Goal: Communication & Community: Ask a question

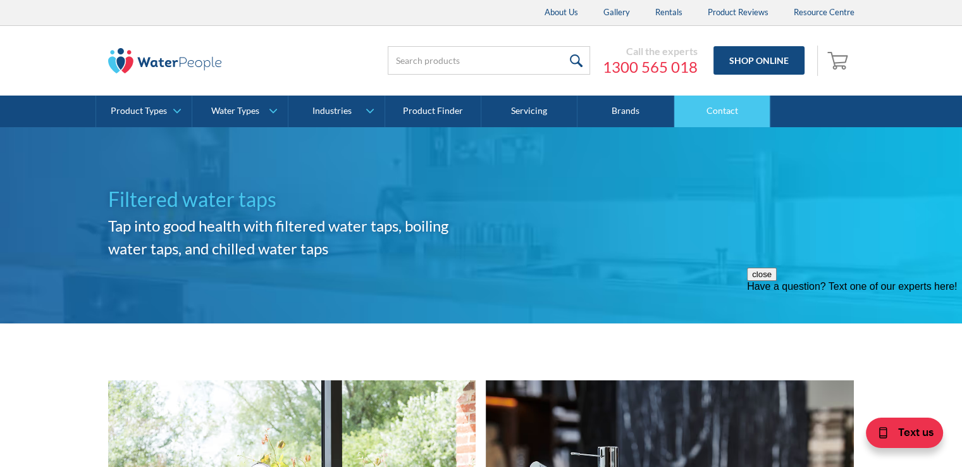
click at [729, 114] on link "Contact" at bounding box center [722, 112] width 96 height 32
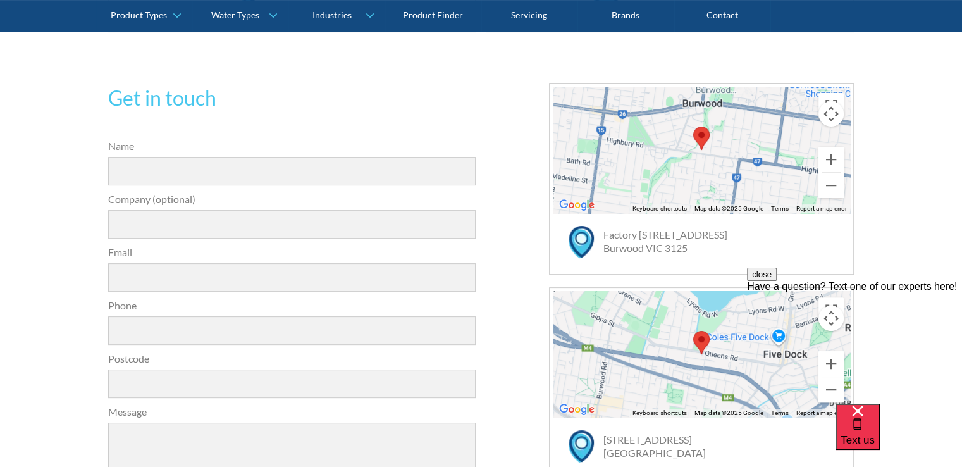
scroll to position [253, 0]
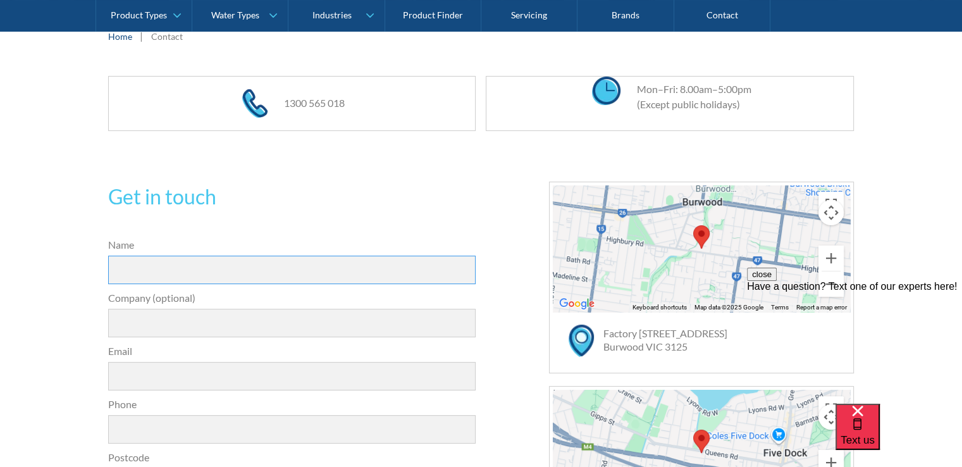
click at [176, 267] on input "Name" at bounding box center [292, 270] width 368 height 28
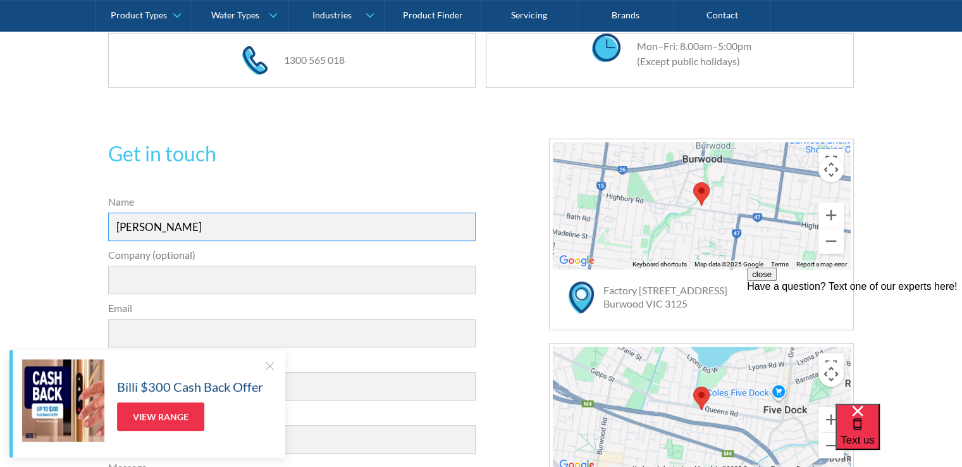
scroll to position [380, 0]
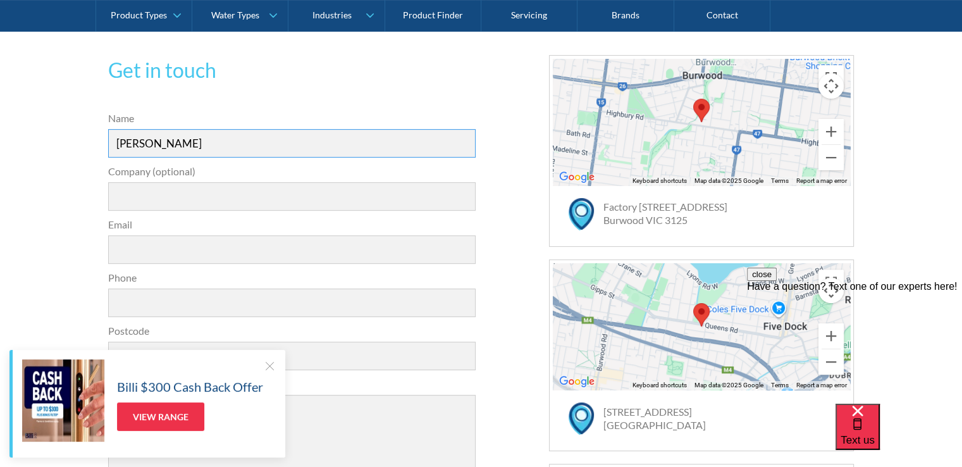
type input "[PERSON_NAME]"
click at [140, 254] on input "Email" at bounding box center [292, 249] width 368 height 28
type input "o"
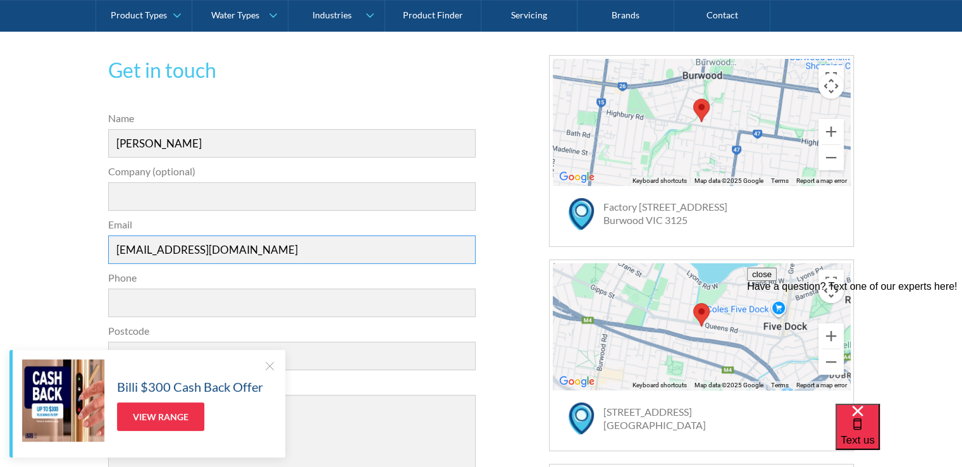
type input "[EMAIL_ADDRESS][DOMAIN_NAME]"
click at [136, 300] on input "Phone" at bounding box center [292, 302] width 368 height 28
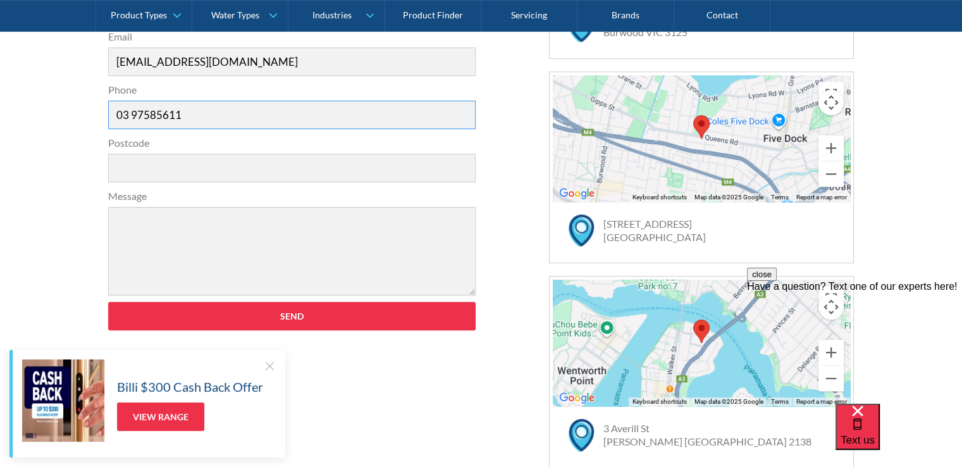
scroll to position [569, 0]
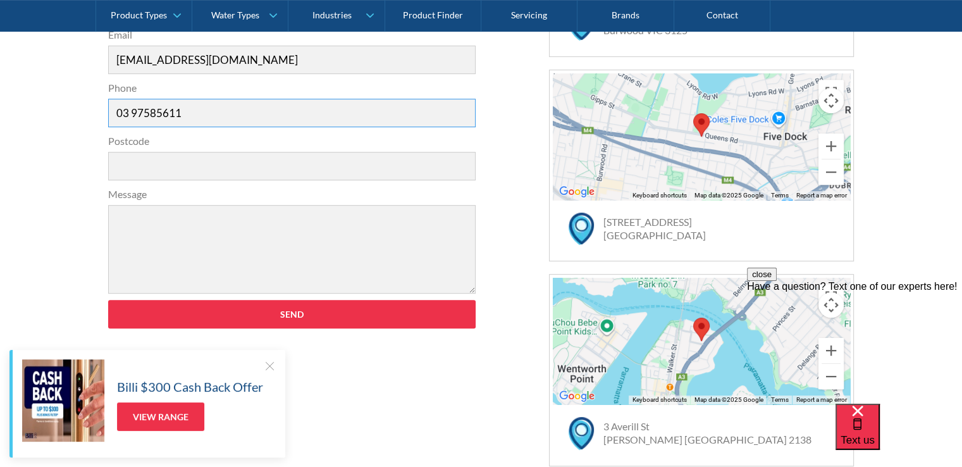
type input "03 97585611"
click at [132, 163] on input "Postcode" at bounding box center [292, 166] width 368 height 28
type input "3156"
click at [133, 235] on textarea "Message" at bounding box center [292, 249] width 368 height 89
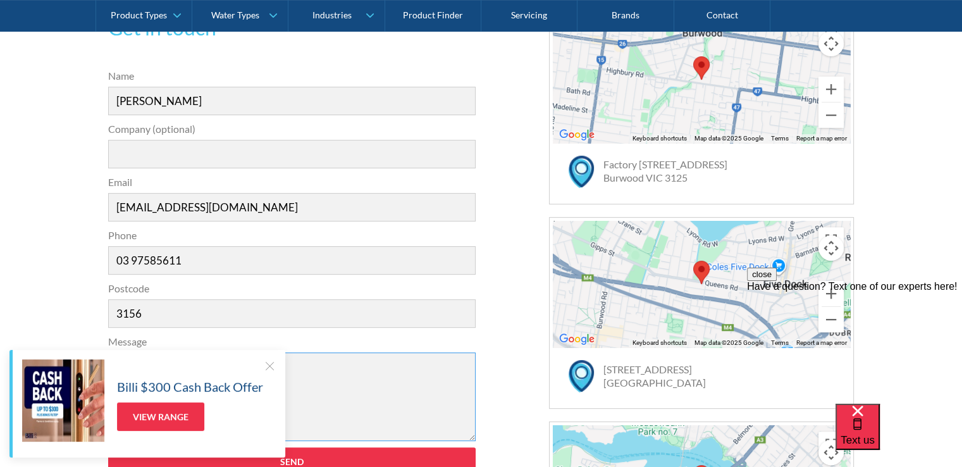
scroll to position [443, 0]
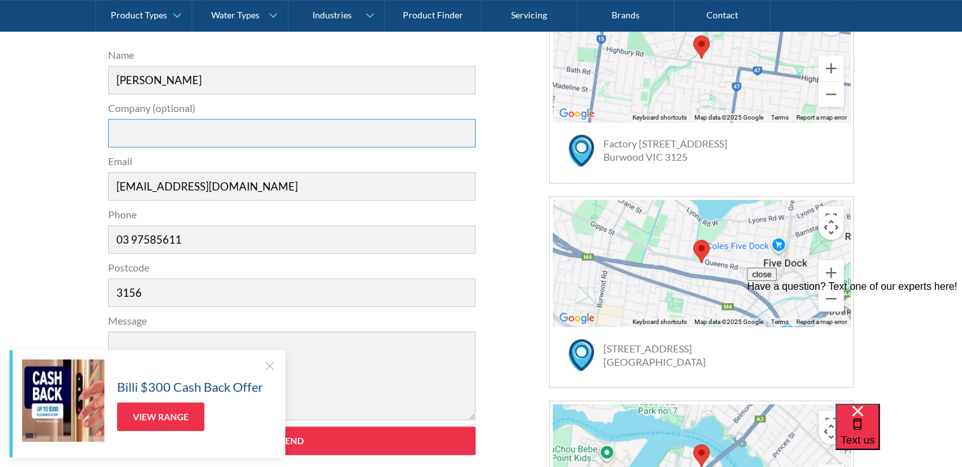
click at [128, 135] on input "Company (optional)" at bounding box center [292, 133] width 368 height 28
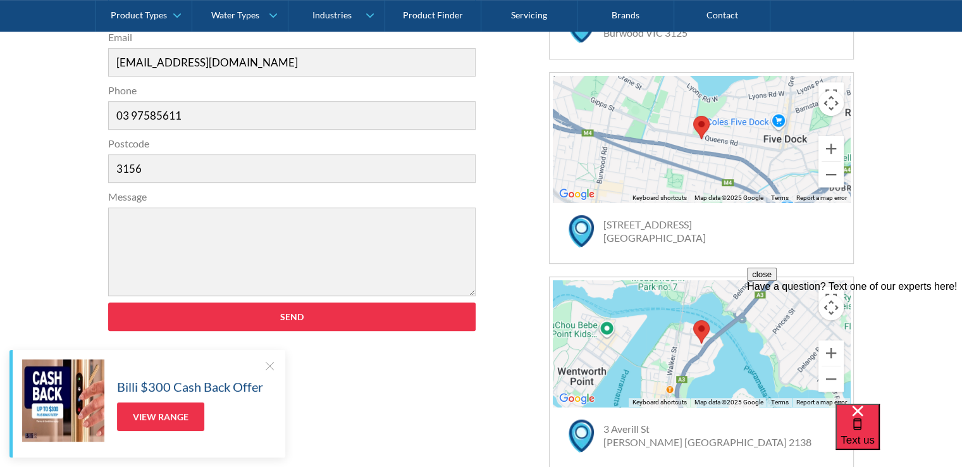
scroll to position [569, 0]
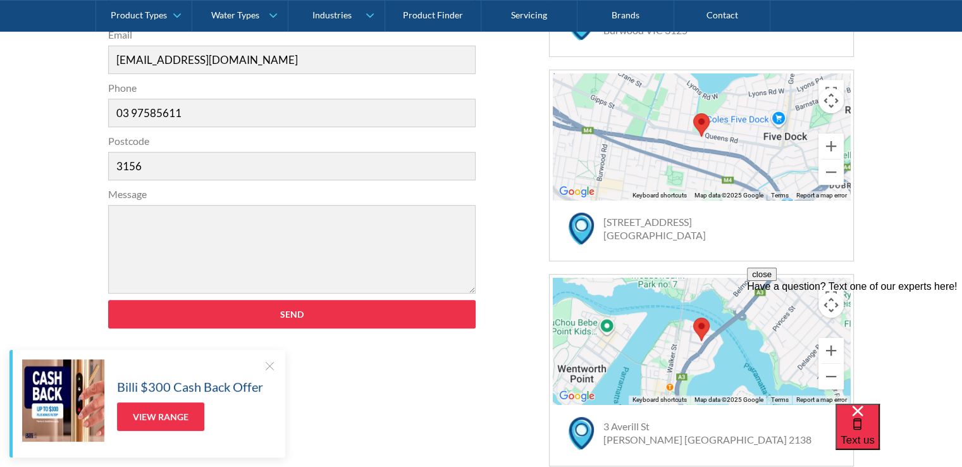
type input "Mountain Gate Dental Clinic"
click at [134, 218] on textarea "Message" at bounding box center [292, 249] width 368 height 89
click at [241, 217] on textarea "Hello, do you supply and fit distilled water taps" at bounding box center [292, 249] width 368 height 89
click at [390, 218] on textarea "Hello, do you supply and fit plumbed distilled water taps" at bounding box center [292, 249] width 368 height 89
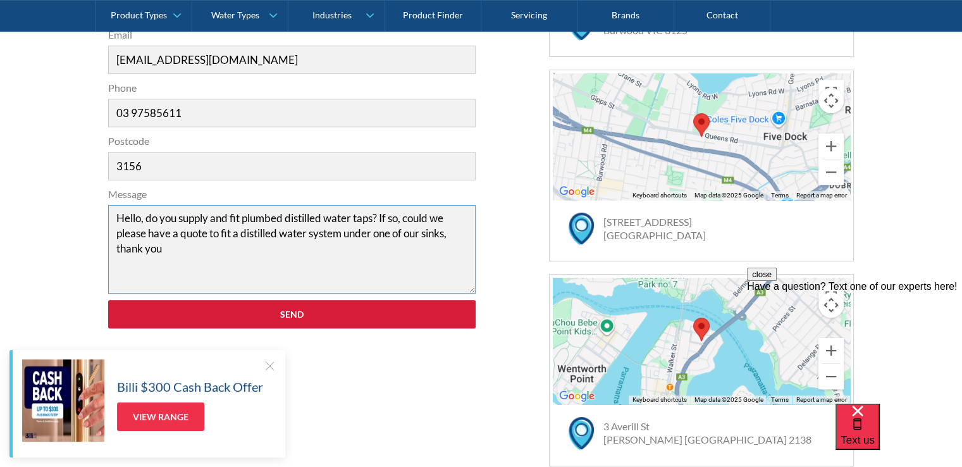
type textarea "Hello, do you supply and fit plumbed distilled water taps? If so, could we plea…"
click at [288, 316] on input "Send" at bounding box center [292, 314] width 368 height 28
